Goal: Task Accomplishment & Management: Use online tool/utility

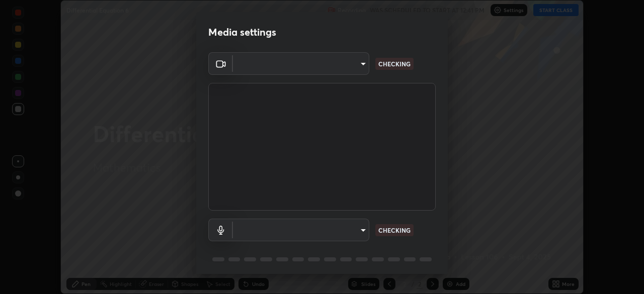
scroll to position [294, 644]
type input "5a3b26b24554f8cf6e797ef24758c72d9ac35fc194b839c1ab14931f8614fd13"
click at [215, 231] on icon at bounding box center [221, 230] width 12 height 9
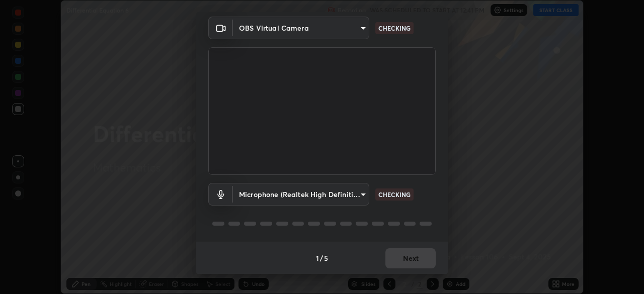
click at [363, 196] on body "Erase all Differential Equation 6 Recording WAS SCHEDULED TO START AT 12:41 PM …" at bounding box center [322, 147] width 644 height 294
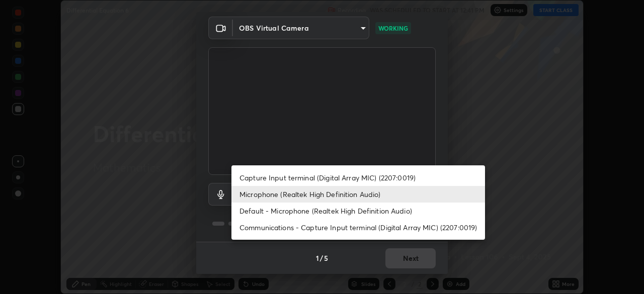
click at [361, 214] on li "Default - Microphone (Realtek High Definition Audio)" at bounding box center [357, 211] width 253 height 17
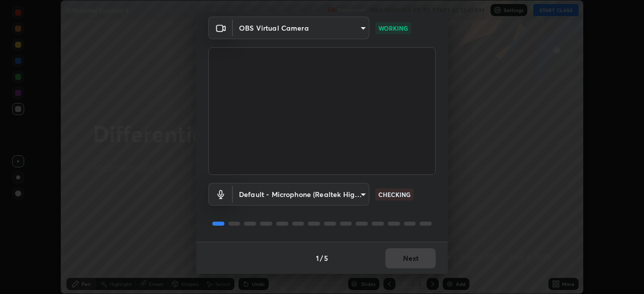
click at [363, 192] on body "Erase all Differential Equation 6 Recording WAS SCHEDULED TO START AT 12:41 PM …" at bounding box center [322, 147] width 644 height 294
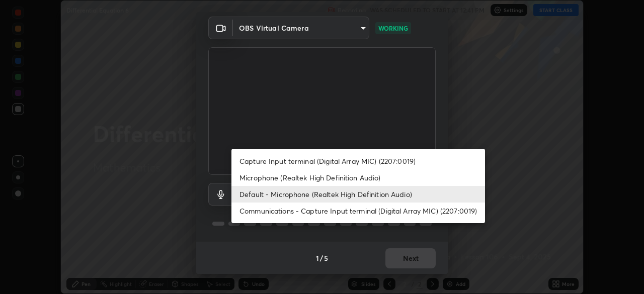
click at [330, 177] on li "Microphone (Realtek High Definition Audio)" at bounding box center [357, 177] width 253 height 17
type input "a2845f27f241d78e81142a5bcad2dd0661d1231b7acccdda9ee201247719edf7"
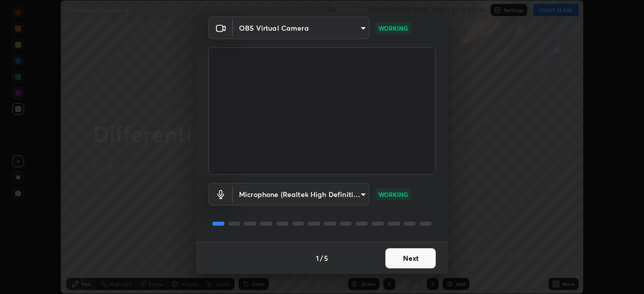
click at [413, 260] on button "Next" at bounding box center [410, 258] width 50 height 20
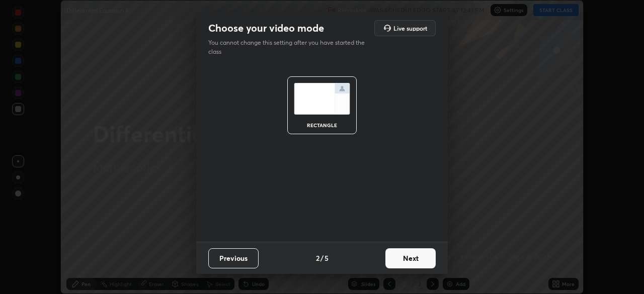
scroll to position [0, 0]
click at [413, 262] on button "Next" at bounding box center [410, 258] width 50 height 20
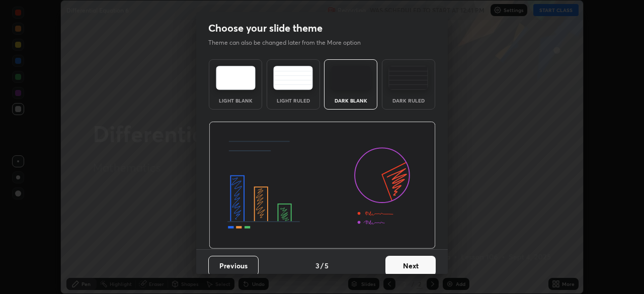
click at [419, 266] on button "Next" at bounding box center [410, 266] width 50 height 20
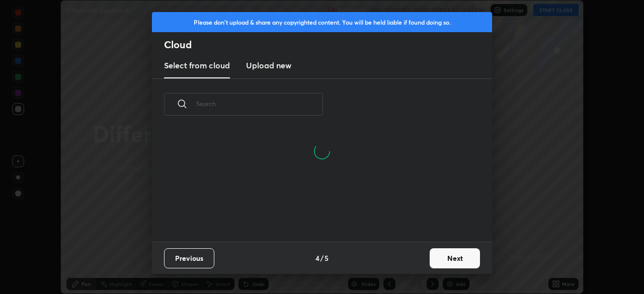
click at [443, 266] on button "Next" at bounding box center [454, 258] width 50 height 20
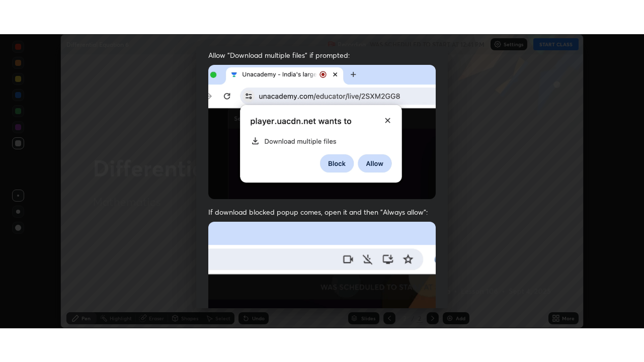
scroll to position [241, 0]
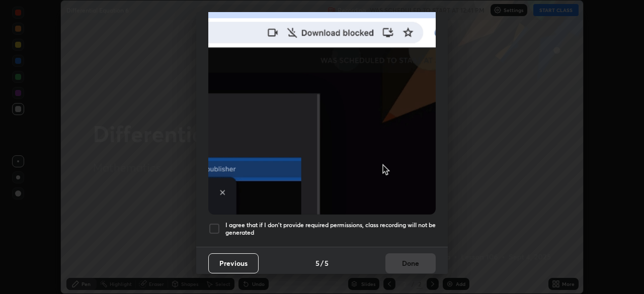
click at [216, 224] on div at bounding box center [214, 229] width 12 height 12
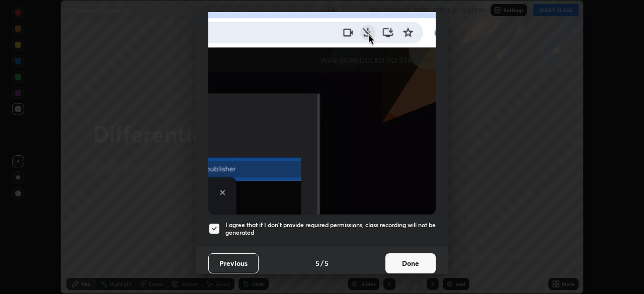
click at [409, 258] on button "Done" at bounding box center [410, 263] width 50 height 20
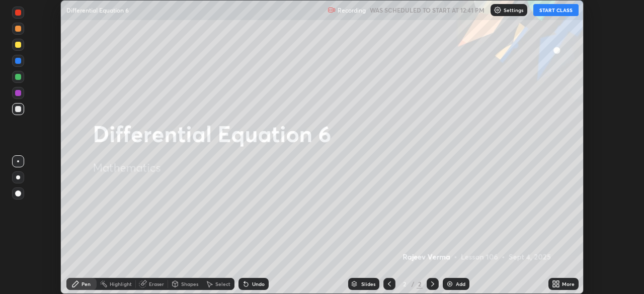
click at [564, 12] on button "START CLASS" at bounding box center [555, 10] width 45 height 12
click at [558, 282] on icon at bounding box center [557, 282] width 3 height 3
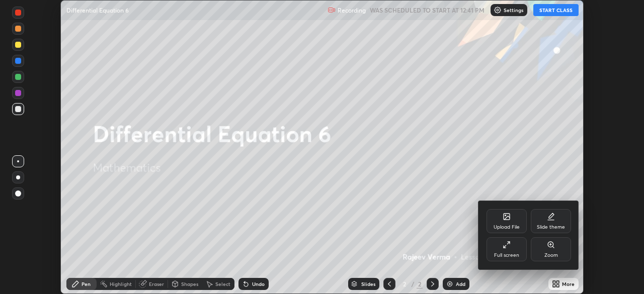
click at [502, 255] on div "Full screen" at bounding box center [506, 255] width 25 height 5
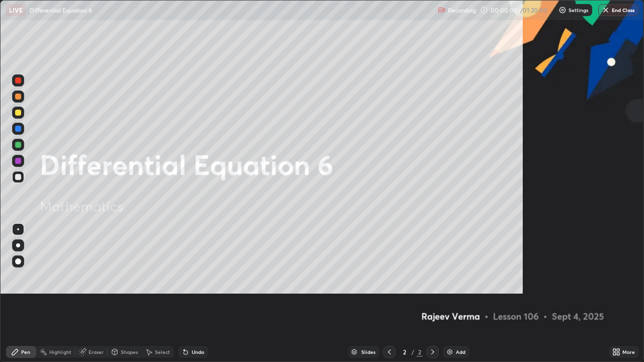
scroll to position [362, 644]
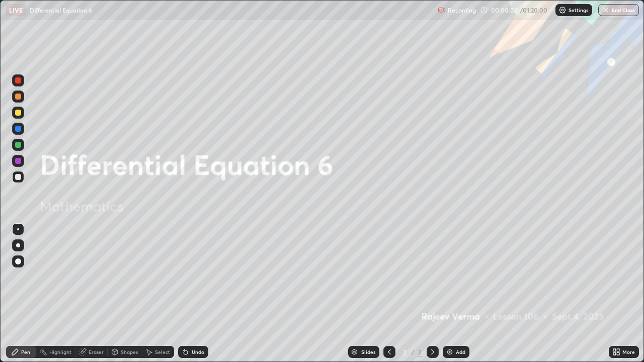
click at [452, 294] on img at bounding box center [449, 352] width 8 height 8
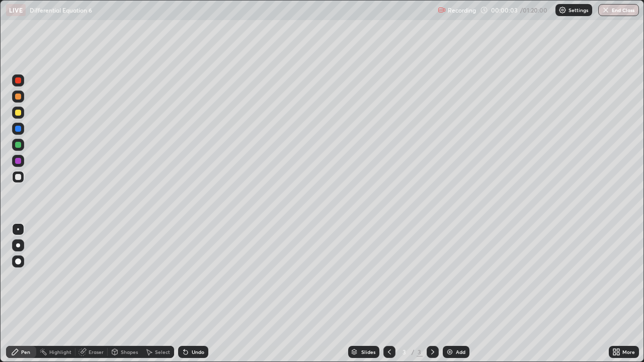
click at [451, 294] on img at bounding box center [449, 352] width 8 height 8
click at [452, 294] on img at bounding box center [449, 352] width 8 height 8
click at [451, 294] on img at bounding box center [449, 352] width 8 height 8
click at [450, 294] on img at bounding box center [449, 352] width 8 height 8
click at [447, 294] on img at bounding box center [449, 352] width 8 height 8
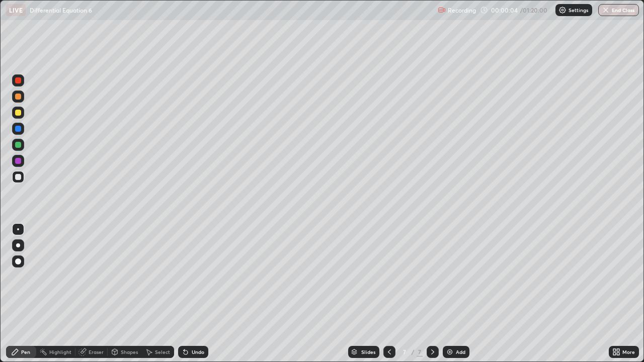
click at [448, 294] on img at bounding box center [449, 352] width 8 height 8
click at [455, 294] on div "Add" at bounding box center [455, 352] width 27 height 12
click at [388, 294] on icon at bounding box center [389, 352] width 8 height 8
click at [392, 294] on div at bounding box center [389, 352] width 12 height 12
click at [393, 294] on div at bounding box center [389, 352] width 12 height 12
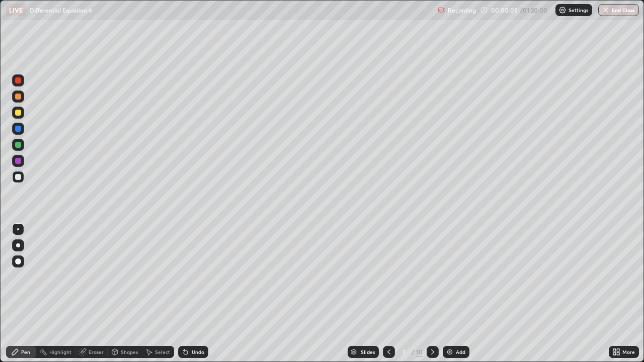
click at [388, 294] on icon at bounding box center [389, 352] width 8 height 8
click at [389, 294] on icon at bounding box center [389, 352] width 8 height 8
click at [389, 294] on icon at bounding box center [388, 351] width 3 height 5
click at [388, 294] on icon at bounding box center [389, 352] width 8 height 8
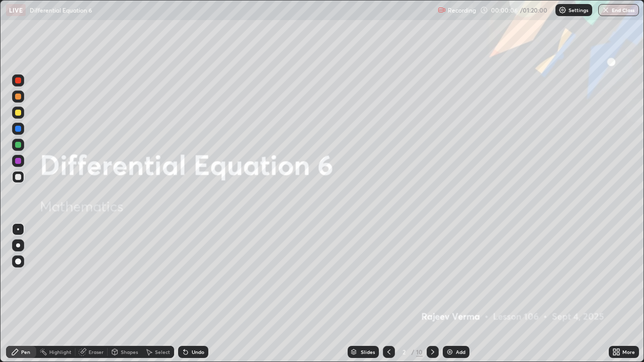
click at [388, 294] on icon at bounding box center [389, 352] width 8 height 8
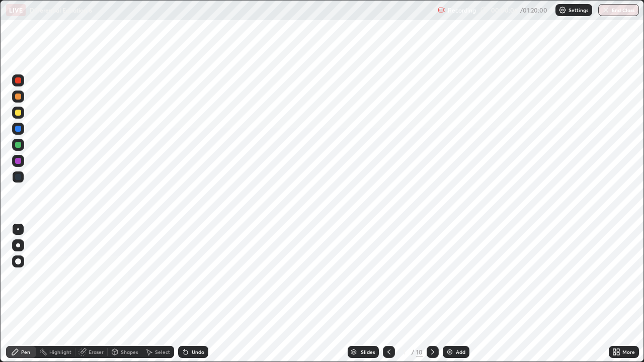
click at [388, 294] on icon at bounding box center [389, 352] width 8 height 8
click at [431, 294] on icon at bounding box center [432, 352] width 8 height 8
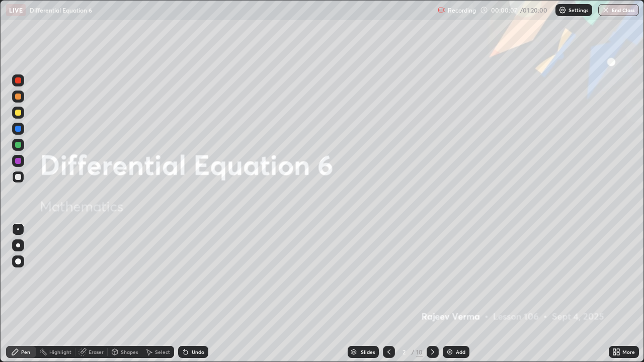
click at [429, 294] on div at bounding box center [432, 352] width 12 height 12
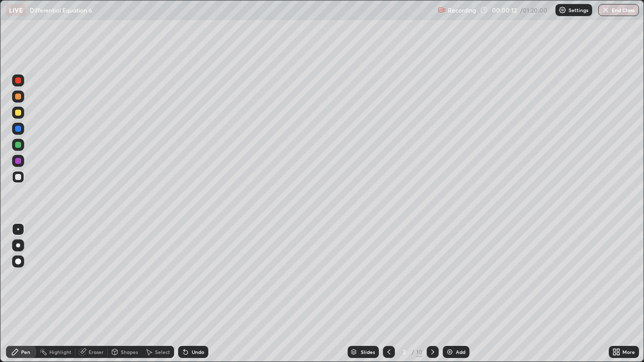
click at [21, 112] on div at bounding box center [18, 113] width 6 height 6
click at [18, 145] on div at bounding box center [18, 145] width 6 height 6
click at [128, 294] on div "Shapes" at bounding box center [129, 351] width 17 height 5
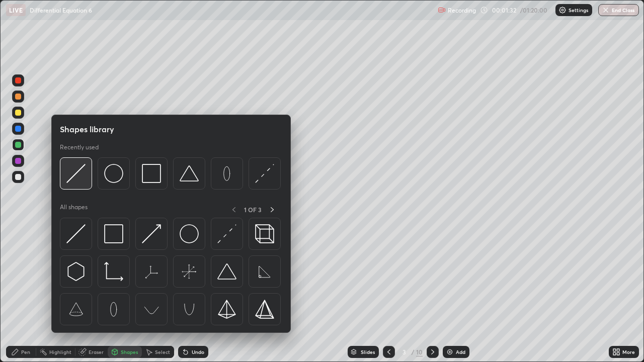
click at [73, 176] on img at bounding box center [75, 173] width 19 height 19
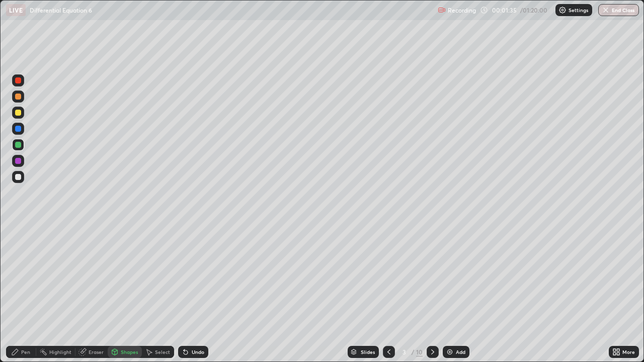
click at [19, 177] on div at bounding box center [18, 177] width 6 height 6
click at [124, 294] on div "Shapes" at bounding box center [125, 352] width 34 height 12
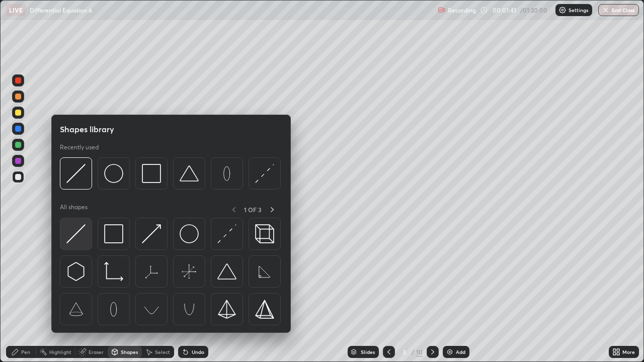
click at [79, 229] on img at bounding box center [75, 233] width 19 height 19
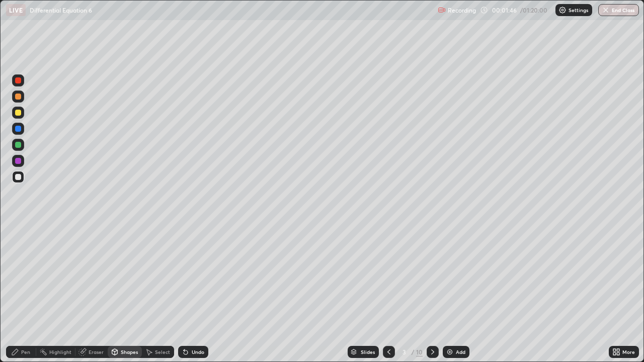
click at [19, 176] on div at bounding box center [18, 177] width 6 height 6
click at [19, 146] on div at bounding box center [18, 145] width 6 height 6
click at [26, 294] on div "Pen" at bounding box center [25, 351] width 9 height 5
click at [90, 294] on div "Eraser" at bounding box center [95, 351] width 15 height 5
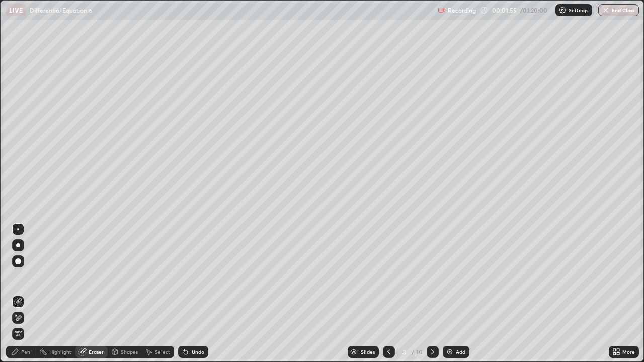
click at [19, 294] on icon at bounding box center [18, 302] width 8 height 8
click at [25, 294] on div "Pen" at bounding box center [25, 351] width 9 height 5
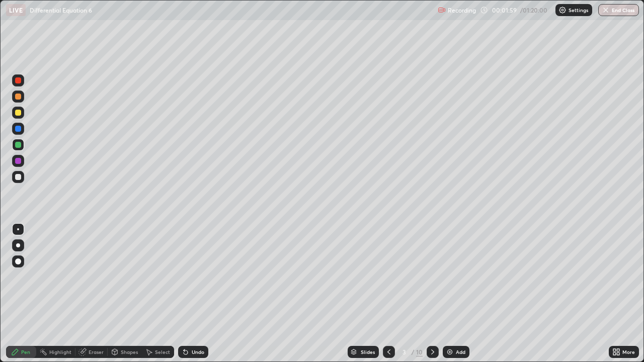
click at [21, 176] on div at bounding box center [18, 177] width 6 height 6
click at [20, 128] on div at bounding box center [18, 129] width 6 height 6
click at [17, 176] on div at bounding box center [18, 177] width 6 height 6
click at [22, 112] on div at bounding box center [18, 113] width 12 height 12
click at [15, 177] on div at bounding box center [18, 177] width 6 height 6
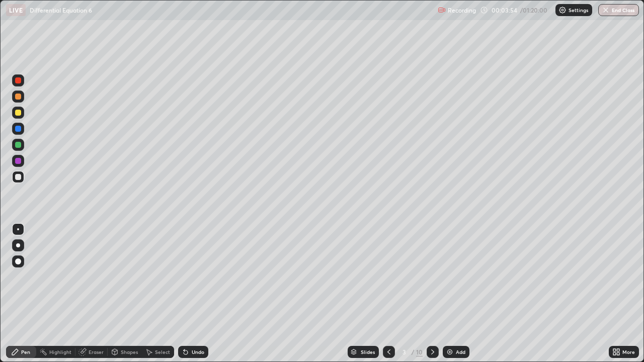
click at [19, 144] on div at bounding box center [18, 145] width 6 height 6
click at [17, 110] on div at bounding box center [18, 113] width 6 height 6
click at [20, 176] on div at bounding box center [18, 177] width 6 height 6
click at [437, 294] on div at bounding box center [432, 352] width 12 height 12
click at [18, 110] on div at bounding box center [18, 113] width 6 height 6
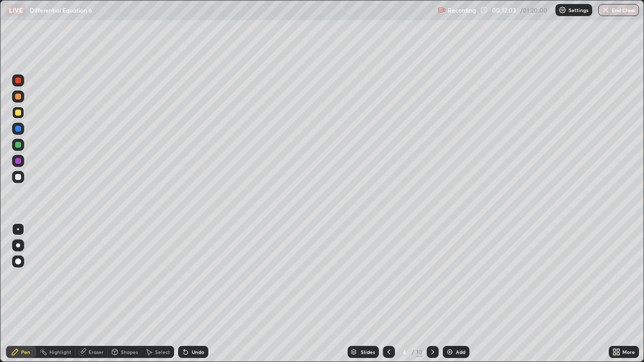
click at [192, 294] on div "Undo" at bounding box center [198, 351] width 13 height 5
click at [187, 294] on icon at bounding box center [186, 352] width 8 height 8
click at [124, 294] on div "Shapes" at bounding box center [129, 351] width 17 height 5
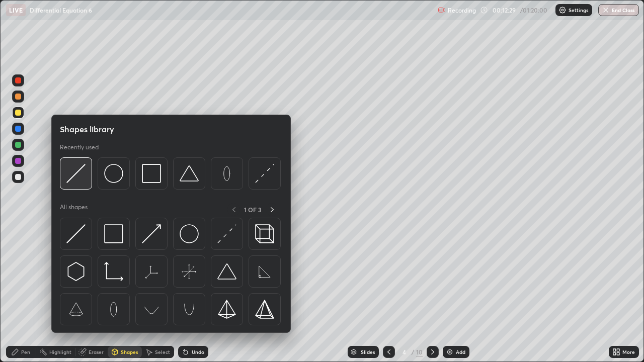
click at [73, 176] on img at bounding box center [75, 173] width 19 height 19
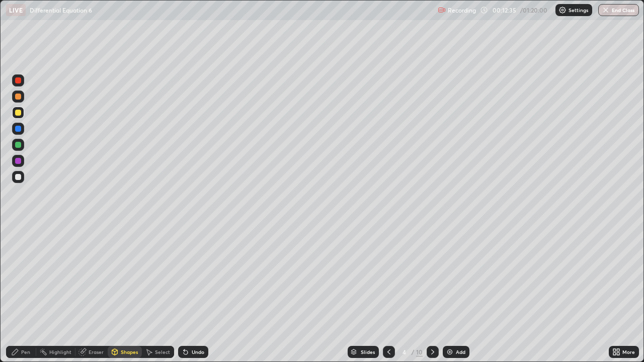
click at [20, 176] on div at bounding box center [18, 177] width 6 height 6
click at [19, 176] on div at bounding box center [18, 177] width 6 height 6
click at [27, 294] on div "Pen" at bounding box center [25, 351] width 9 height 5
click at [184, 294] on icon at bounding box center [184, 349] width 1 height 1
click at [128, 294] on div "Shapes" at bounding box center [129, 351] width 17 height 5
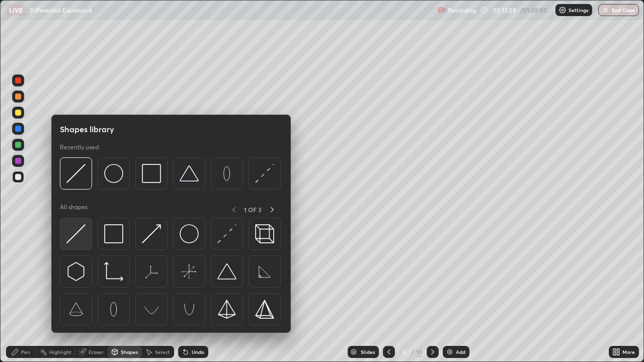
click at [77, 235] on img at bounding box center [75, 233] width 19 height 19
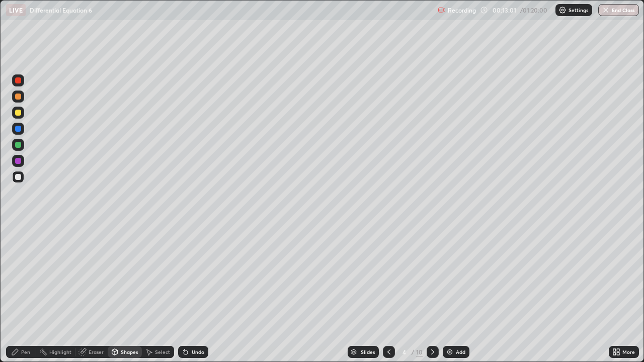
click at [25, 294] on div "Pen" at bounding box center [25, 351] width 9 height 5
click at [18, 144] on div at bounding box center [18, 145] width 6 height 6
click at [31, 294] on div "Pen" at bounding box center [21, 352] width 30 height 12
click at [20, 178] on div at bounding box center [18, 177] width 6 height 6
click at [19, 113] on div at bounding box center [18, 113] width 6 height 6
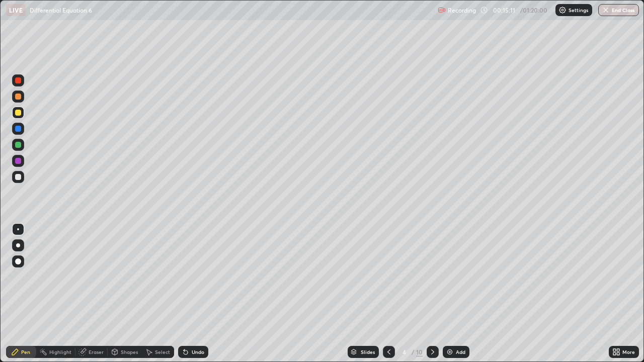
click at [89, 294] on div "Eraser" at bounding box center [95, 351] width 15 height 5
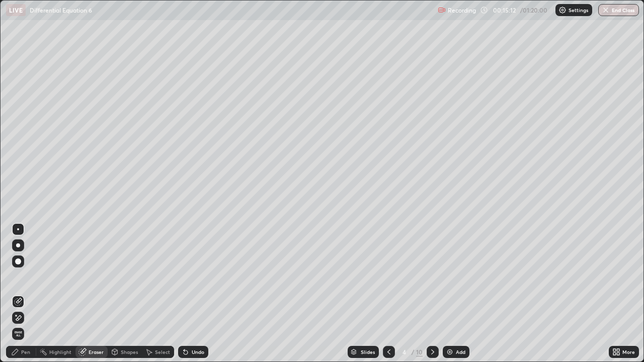
click at [26, 294] on div "Pen" at bounding box center [25, 351] width 9 height 5
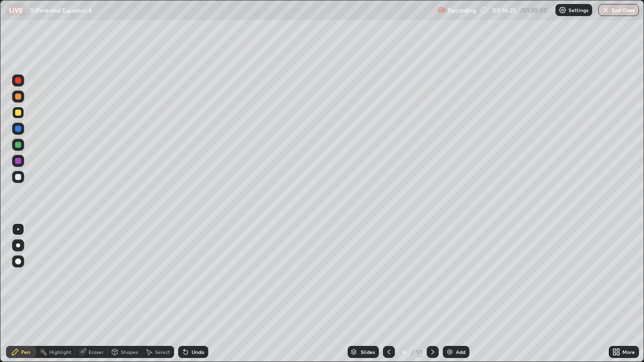
click at [122, 294] on div "Shapes" at bounding box center [129, 351] width 17 height 5
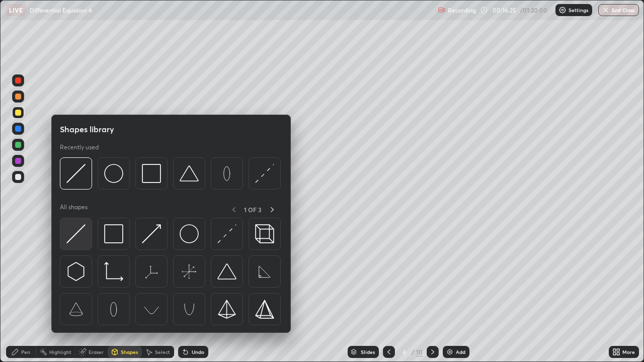
click at [78, 229] on img at bounding box center [75, 233] width 19 height 19
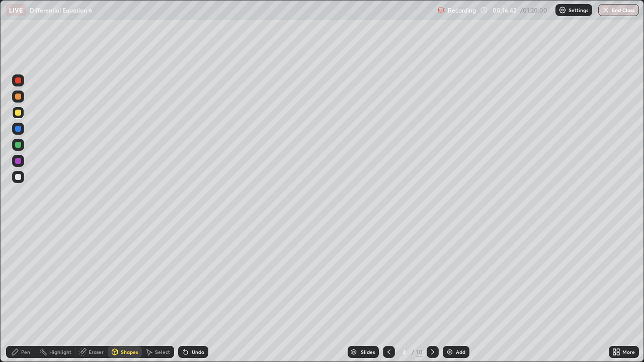
click at [21, 179] on div at bounding box center [18, 177] width 12 height 12
click at [24, 294] on div "Pen" at bounding box center [25, 351] width 9 height 5
click at [20, 128] on div at bounding box center [18, 129] width 6 height 6
click at [16, 127] on div at bounding box center [18, 129] width 6 height 6
click at [19, 174] on div at bounding box center [18, 177] width 6 height 6
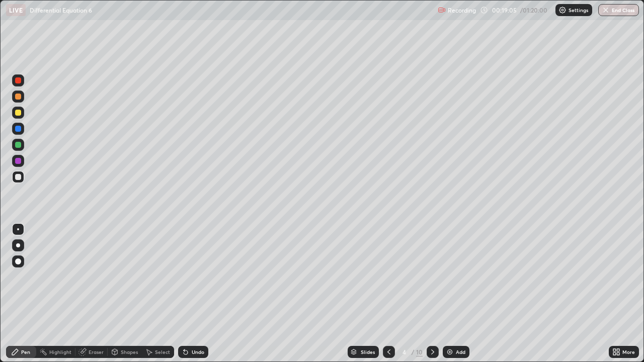
click at [97, 294] on div "Eraser" at bounding box center [95, 351] width 15 height 5
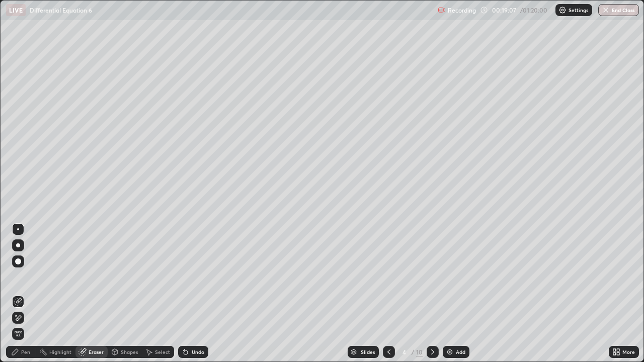
click at [21, 294] on div "Pen" at bounding box center [25, 351] width 9 height 5
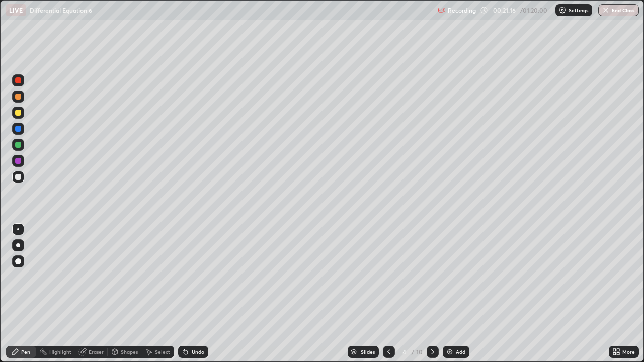
click at [430, 294] on icon at bounding box center [432, 352] width 8 height 8
click at [19, 113] on div at bounding box center [18, 113] width 6 height 6
click at [19, 145] on div at bounding box center [18, 145] width 6 height 6
click at [18, 175] on div at bounding box center [18, 177] width 6 height 6
click at [97, 294] on div "Eraser" at bounding box center [95, 351] width 15 height 5
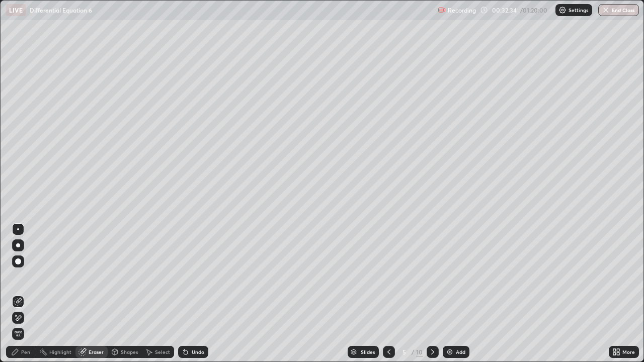
click at [25, 294] on div "Pen" at bounding box center [21, 352] width 30 height 12
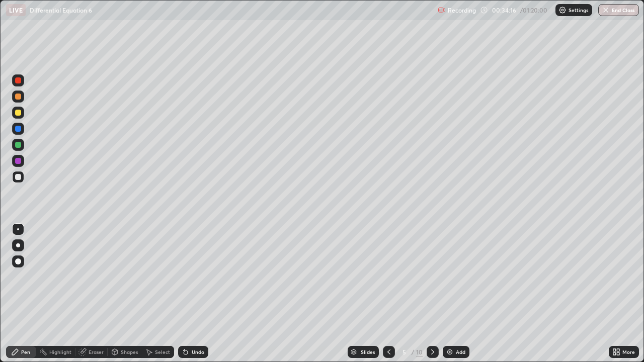
click at [431, 294] on icon at bounding box center [432, 352] width 8 height 8
click at [20, 145] on div at bounding box center [18, 145] width 6 height 6
click at [21, 178] on div at bounding box center [18, 177] width 6 height 6
click at [94, 294] on div "Eraser" at bounding box center [95, 351] width 15 height 5
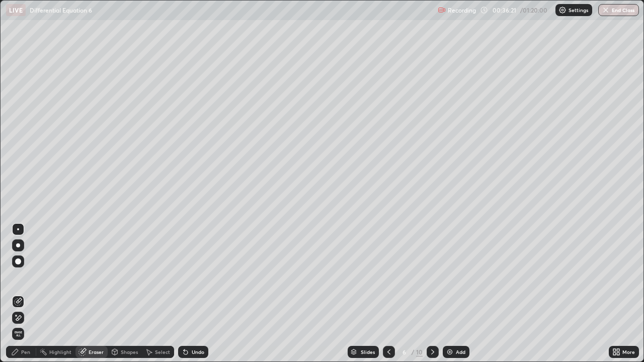
click at [26, 294] on div "Pen" at bounding box center [21, 352] width 30 height 12
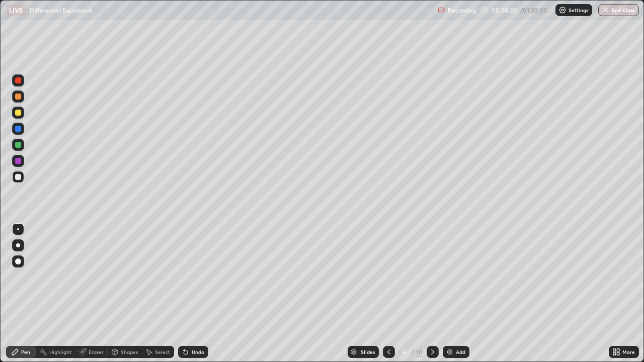
click at [101, 294] on div "Eraser" at bounding box center [95, 351] width 15 height 5
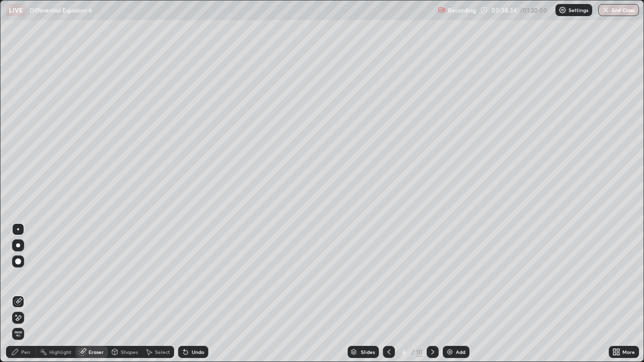
click at [27, 294] on div "Pen" at bounding box center [25, 351] width 9 height 5
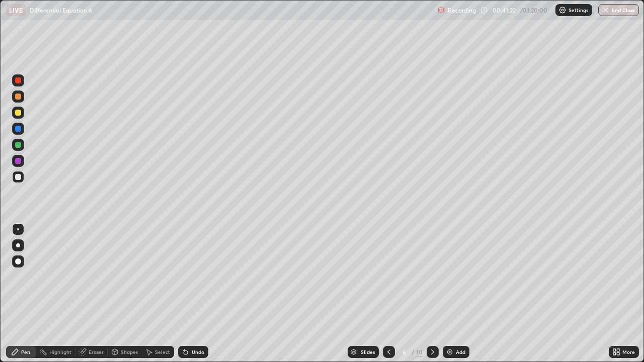
click at [102, 294] on div "Eraser" at bounding box center [91, 352] width 32 height 12
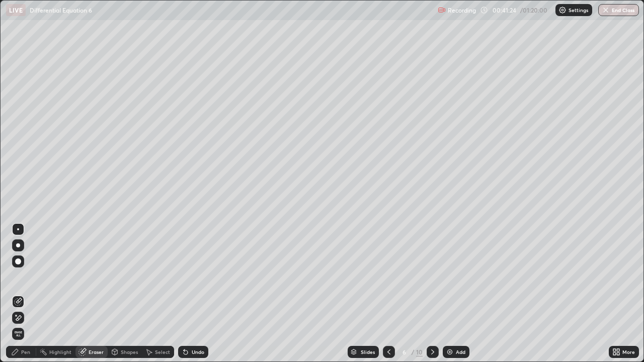
click at [30, 294] on div "Pen" at bounding box center [25, 351] width 9 height 5
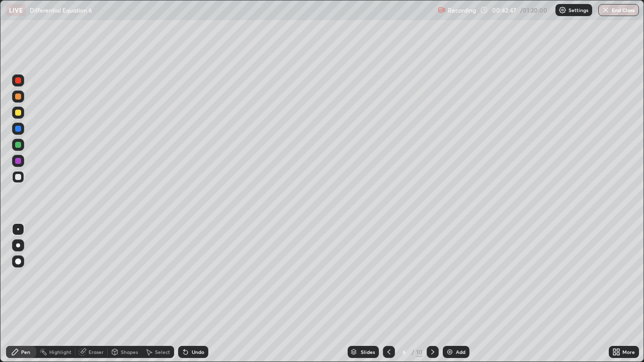
click at [436, 294] on div at bounding box center [432, 352] width 12 height 12
click at [20, 112] on div at bounding box center [18, 113] width 6 height 6
click at [196, 294] on div "Undo" at bounding box center [198, 351] width 13 height 5
click at [197, 294] on div "Undo" at bounding box center [198, 351] width 13 height 5
click at [18, 145] on div at bounding box center [18, 145] width 6 height 6
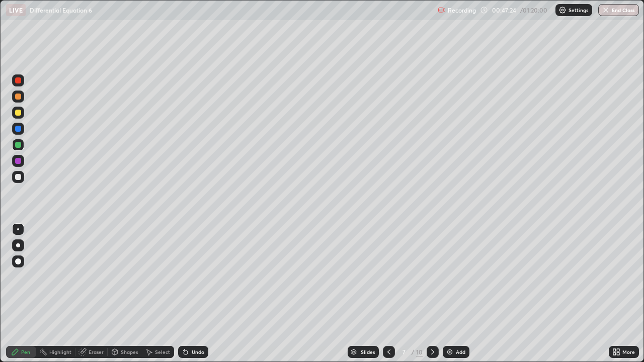
click at [21, 98] on div at bounding box center [18, 97] width 6 height 6
click at [431, 294] on icon at bounding box center [432, 352] width 8 height 8
click at [18, 110] on div at bounding box center [18, 113] width 6 height 6
click at [20, 179] on div at bounding box center [18, 177] width 6 height 6
click at [21, 144] on div at bounding box center [18, 145] width 6 height 6
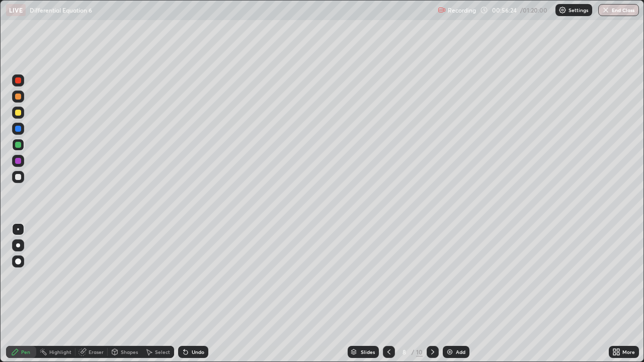
click at [86, 294] on div "Eraser" at bounding box center [91, 352] width 32 height 12
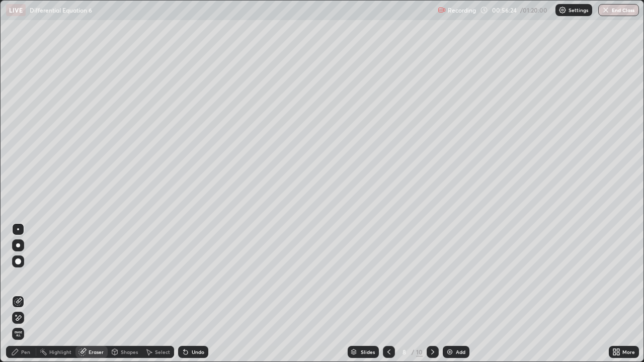
click at [20, 294] on icon at bounding box center [18, 318] width 8 height 9
click at [34, 294] on div "Pen" at bounding box center [21, 352] width 30 height 12
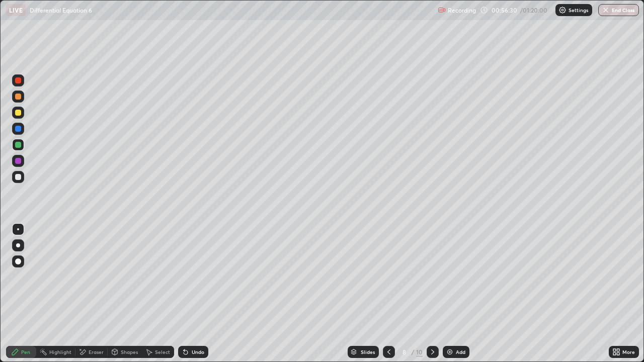
click at [19, 113] on div at bounding box center [18, 113] width 6 height 6
click at [124, 294] on div "Shapes" at bounding box center [129, 351] width 17 height 5
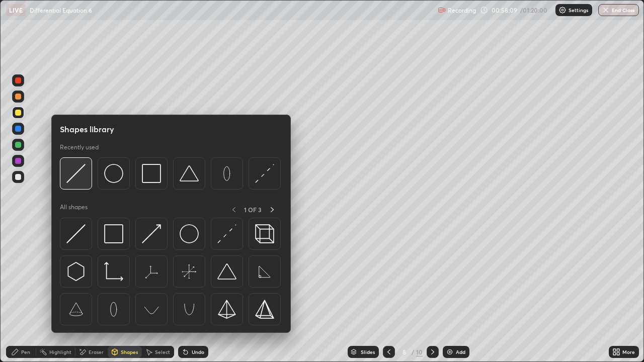
click at [76, 171] on img at bounding box center [75, 173] width 19 height 19
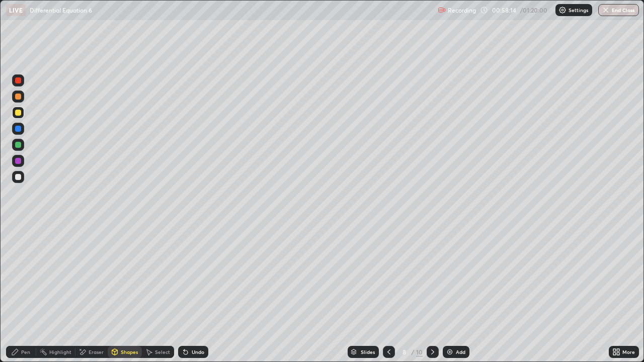
click at [22, 176] on div at bounding box center [18, 177] width 12 height 12
click at [25, 294] on div "Pen" at bounding box center [21, 352] width 30 height 12
click at [23, 149] on div at bounding box center [18, 145] width 12 height 16
click at [19, 145] on div at bounding box center [18, 145] width 6 height 6
click at [18, 144] on div at bounding box center [18, 145] width 6 height 6
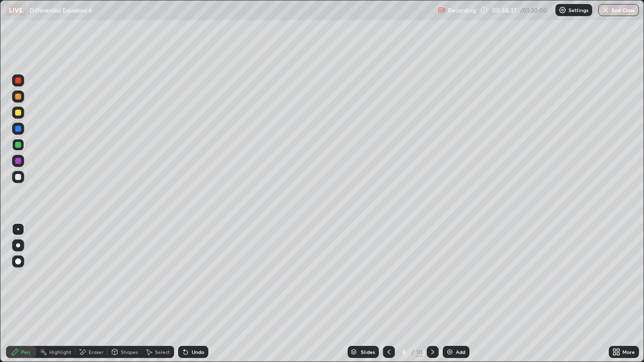
click at [20, 177] on div at bounding box center [18, 177] width 6 height 6
click at [197, 294] on div "Undo" at bounding box center [193, 352] width 30 height 12
click at [432, 294] on icon at bounding box center [432, 352] width 8 height 8
click at [20, 175] on div at bounding box center [18, 177] width 6 height 6
click at [388, 294] on icon at bounding box center [389, 352] width 8 height 8
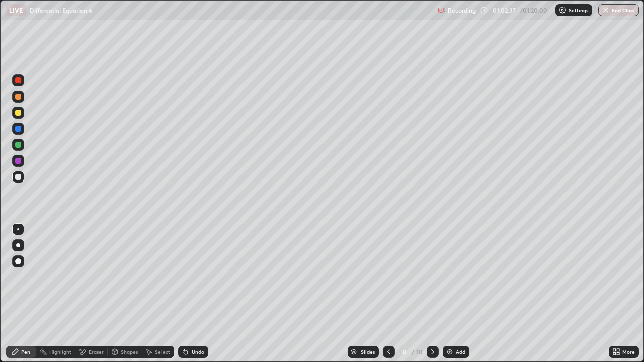
click at [433, 294] on icon at bounding box center [432, 352] width 8 height 8
click at [387, 294] on icon at bounding box center [389, 352] width 8 height 8
click at [431, 294] on icon at bounding box center [432, 352] width 8 height 8
click at [389, 294] on icon at bounding box center [389, 352] width 8 height 8
click at [433, 294] on icon at bounding box center [432, 352] width 8 height 8
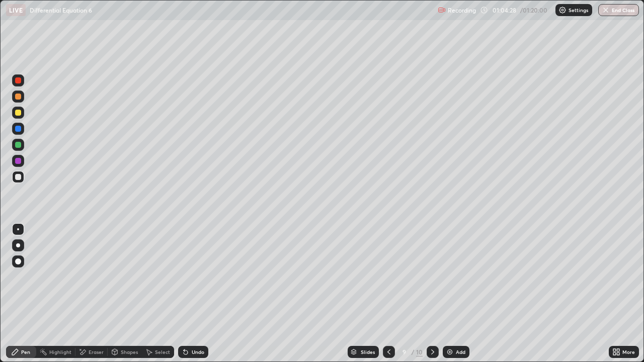
click at [134, 294] on div "Shapes" at bounding box center [129, 351] width 17 height 5
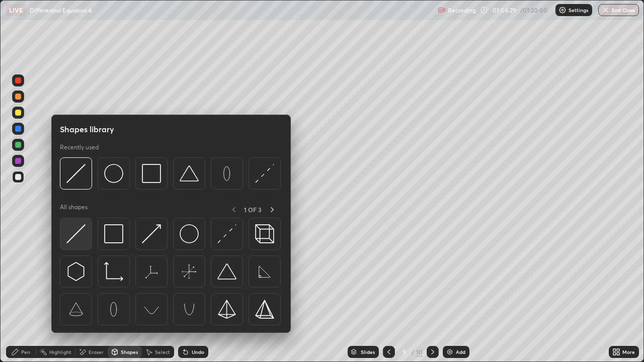
click at [80, 233] on img at bounding box center [75, 233] width 19 height 19
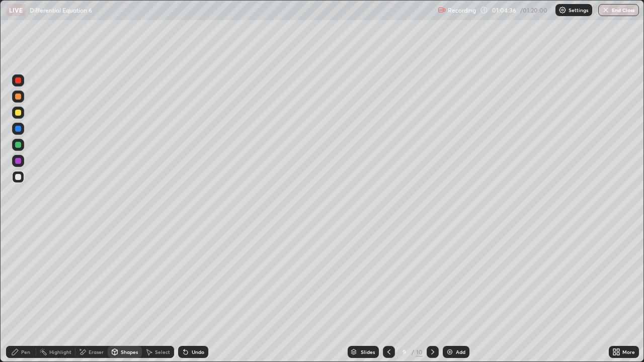
click at [29, 294] on div "Pen" at bounding box center [21, 352] width 30 height 12
click at [19, 182] on div at bounding box center [18, 177] width 12 height 12
click at [19, 145] on div at bounding box center [18, 145] width 6 height 6
click at [94, 294] on div "Eraser" at bounding box center [95, 351] width 15 height 5
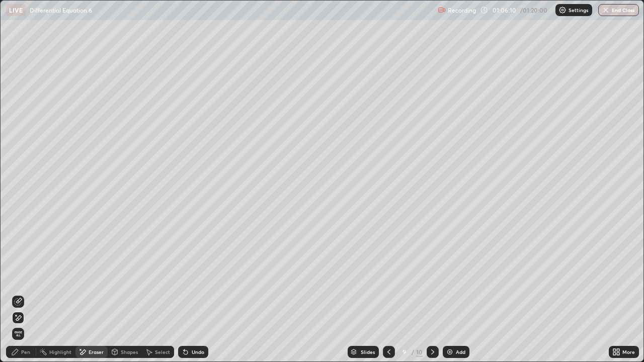
click at [24, 294] on div "Pen" at bounding box center [25, 351] width 9 height 5
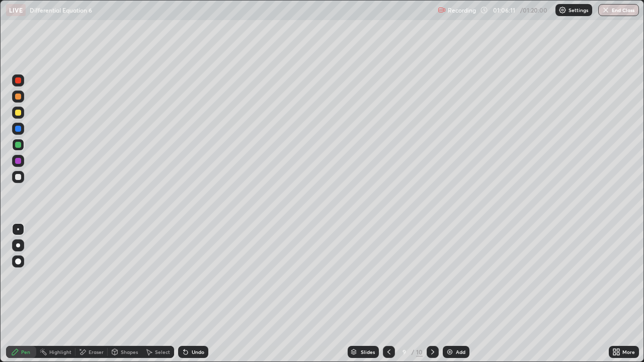
click at [98, 294] on div "Eraser" at bounding box center [95, 351] width 15 height 5
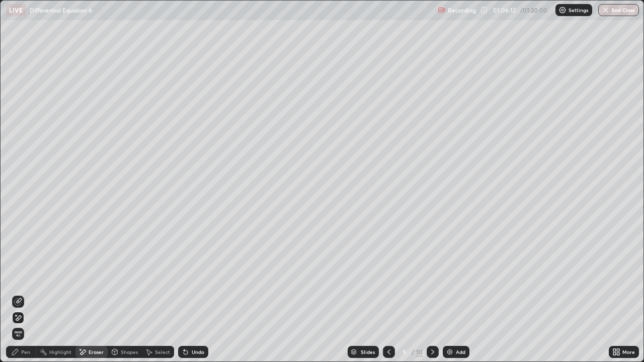
click at [117, 294] on icon at bounding box center [115, 352] width 8 height 8
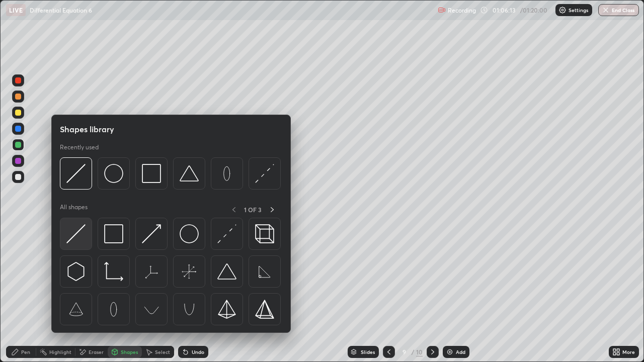
click at [76, 235] on img at bounding box center [75, 233] width 19 height 19
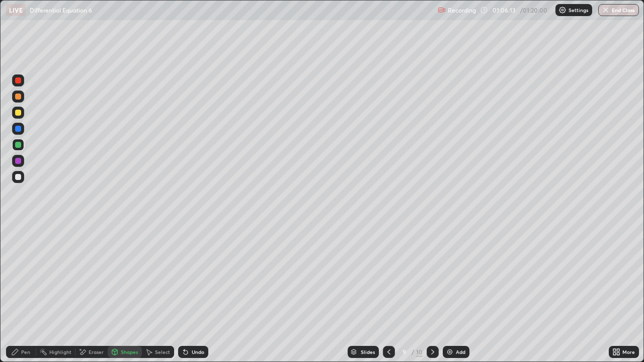
click at [25, 294] on div "Pen" at bounding box center [25, 351] width 9 height 5
click at [21, 178] on div at bounding box center [18, 177] width 6 height 6
click at [20, 177] on div at bounding box center [18, 177] width 6 height 6
click at [20, 113] on div at bounding box center [18, 113] width 6 height 6
click at [200, 294] on div "Undo" at bounding box center [198, 351] width 13 height 5
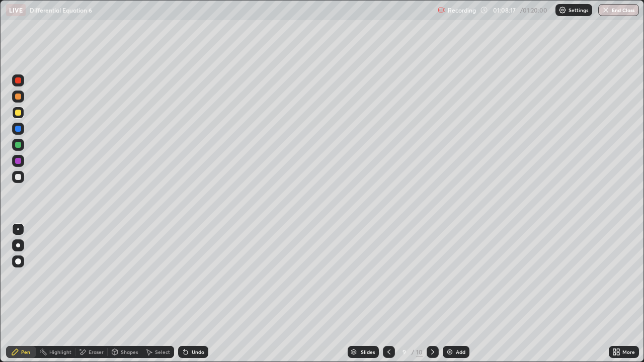
click at [203, 294] on div "Undo" at bounding box center [193, 352] width 30 height 12
click at [201, 294] on div "Undo" at bounding box center [193, 352] width 30 height 12
click at [199, 294] on div "Undo" at bounding box center [193, 352] width 30 height 12
click at [431, 294] on icon at bounding box center [432, 352] width 8 height 8
click at [127, 294] on div "Shapes" at bounding box center [129, 351] width 17 height 5
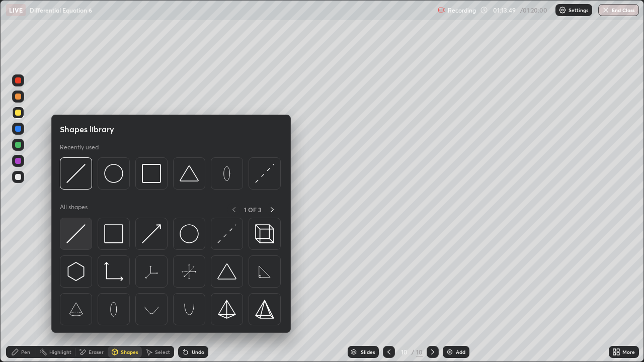
click at [79, 227] on img at bounding box center [75, 233] width 19 height 19
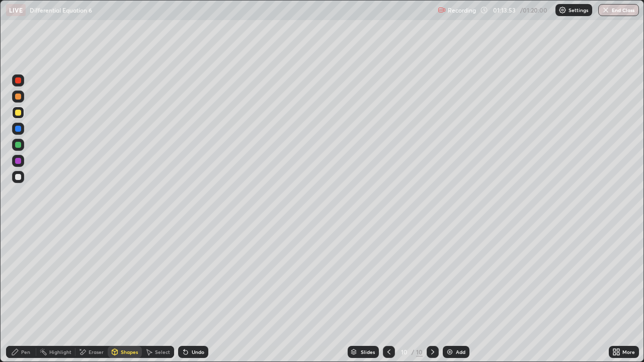
click at [28, 294] on div "Pen" at bounding box center [25, 351] width 9 height 5
click at [17, 174] on div at bounding box center [18, 177] width 6 height 6
click at [131, 294] on div "Shapes" at bounding box center [129, 351] width 17 height 5
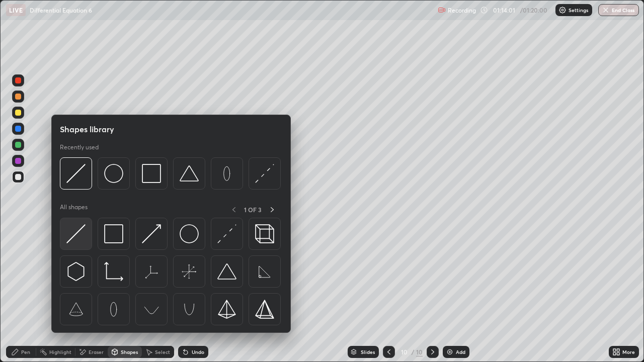
click at [81, 235] on img at bounding box center [75, 233] width 19 height 19
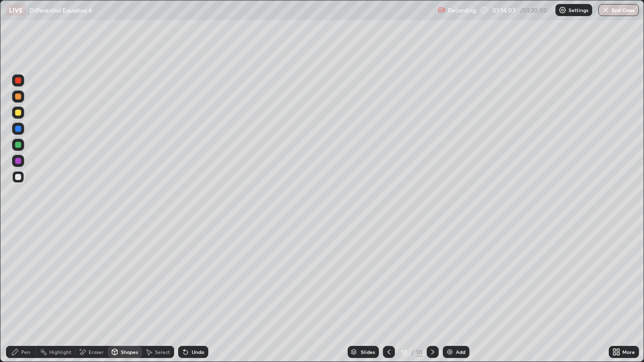
click at [22, 95] on div at bounding box center [18, 97] width 12 height 12
click at [33, 294] on div "Pen" at bounding box center [21, 352] width 30 height 12
click at [20, 175] on div at bounding box center [18, 177] width 6 height 6
click at [18, 114] on div at bounding box center [18, 113] width 6 height 6
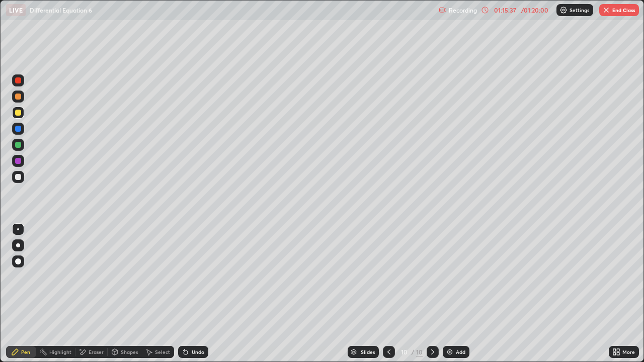
click at [91, 294] on div "Eraser" at bounding box center [95, 351] width 15 height 5
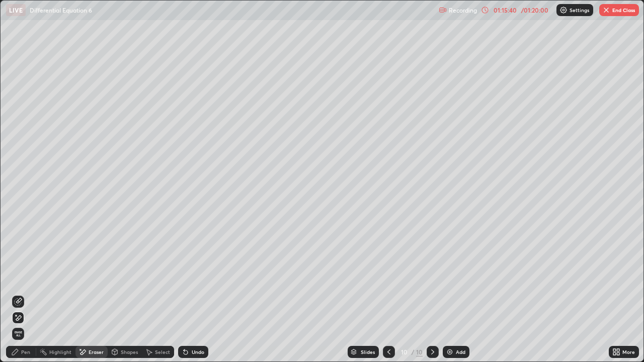
click at [27, 294] on div "Pen" at bounding box center [25, 351] width 9 height 5
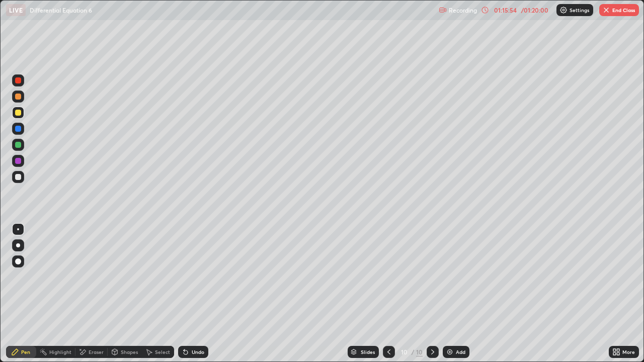
click at [87, 294] on div "Eraser" at bounding box center [91, 352] width 32 height 12
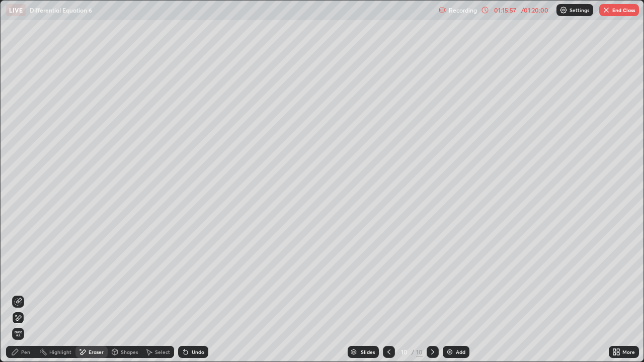
click at [25, 294] on div "Pen" at bounding box center [25, 351] width 9 height 5
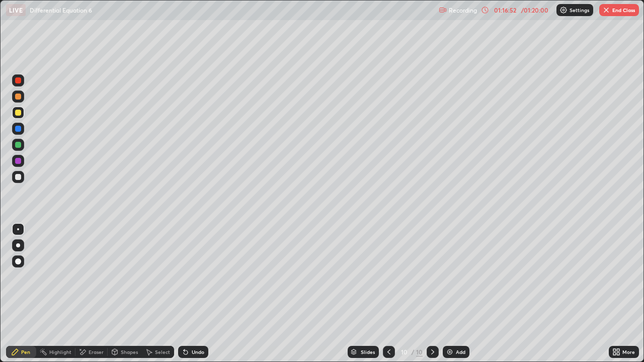
click at [615, 11] on button "End Class" at bounding box center [619, 10] width 40 height 12
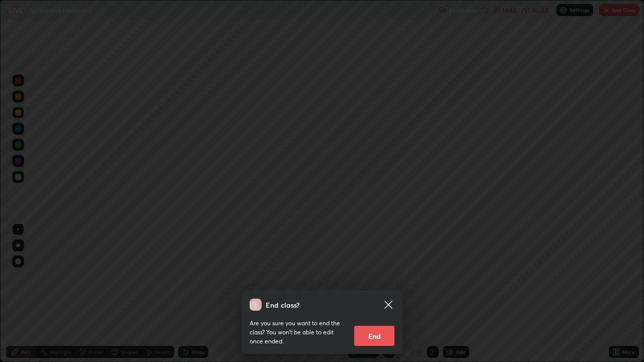
click at [378, 294] on button "End" at bounding box center [374, 336] width 40 height 20
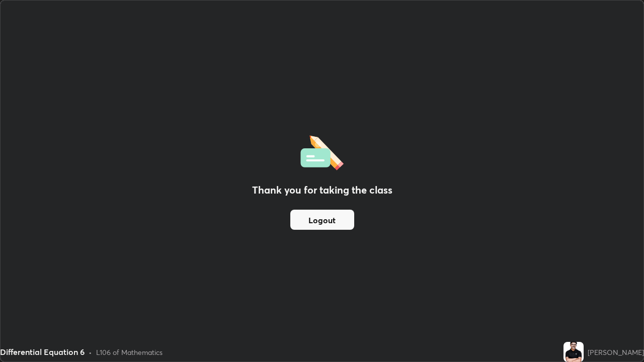
click at [331, 218] on button "Logout" at bounding box center [322, 220] width 64 height 20
click at [325, 217] on button "Logout" at bounding box center [322, 220] width 64 height 20
